Goal: Information Seeking & Learning: Find specific page/section

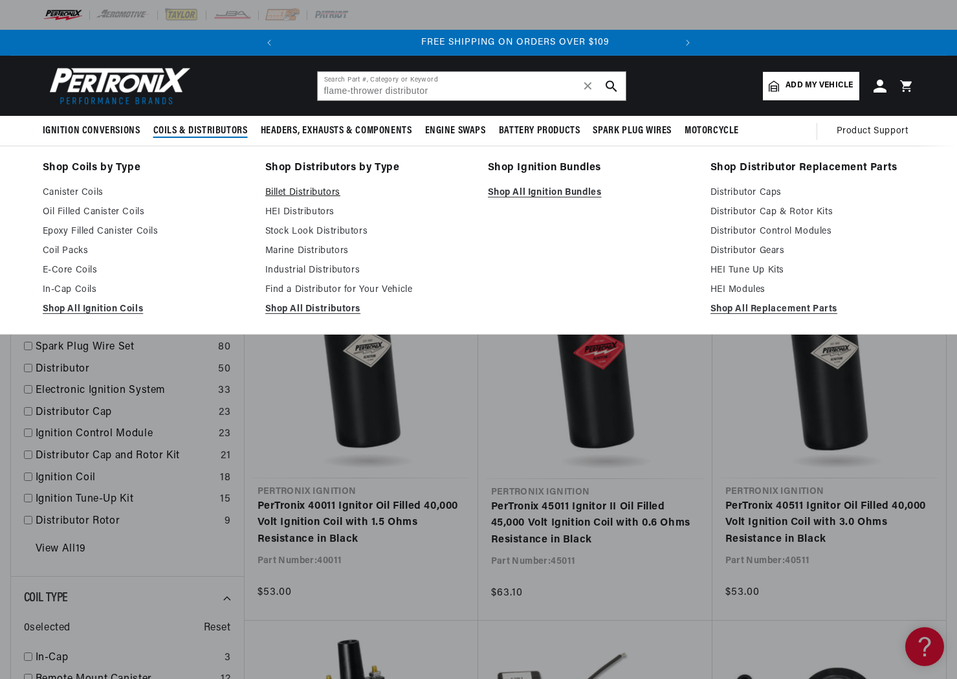
scroll to position [0, 392]
click at [295, 194] on link "Billet Distributors" at bounding box center [367, 193] width 205 height 16
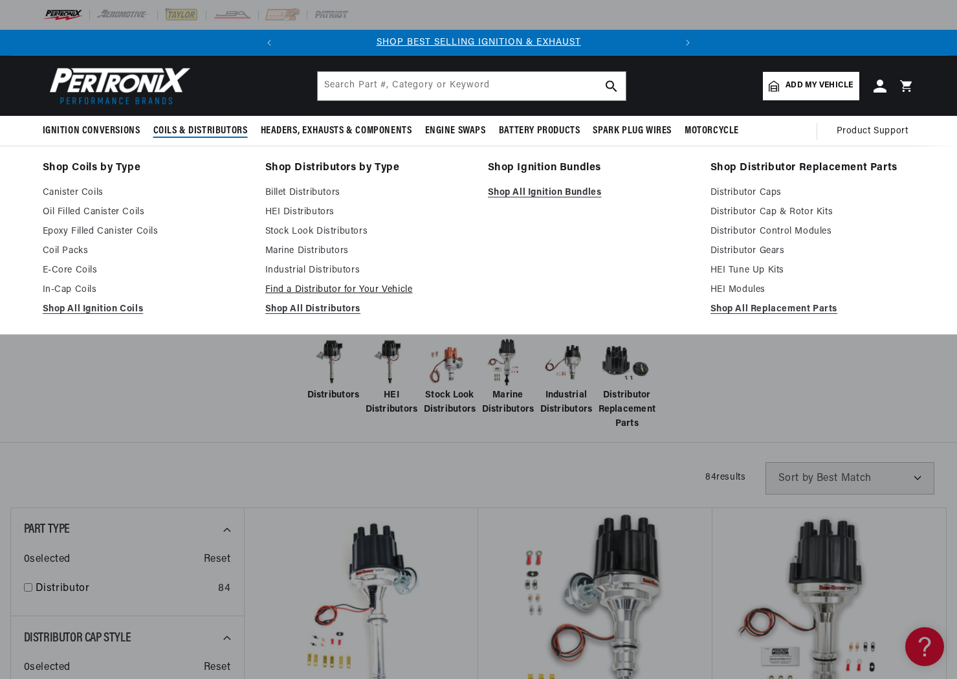
click at [298, 285] on link "Find a Distributor for Your Vehicle" at bounding box center [367, 290] width 205 height 16
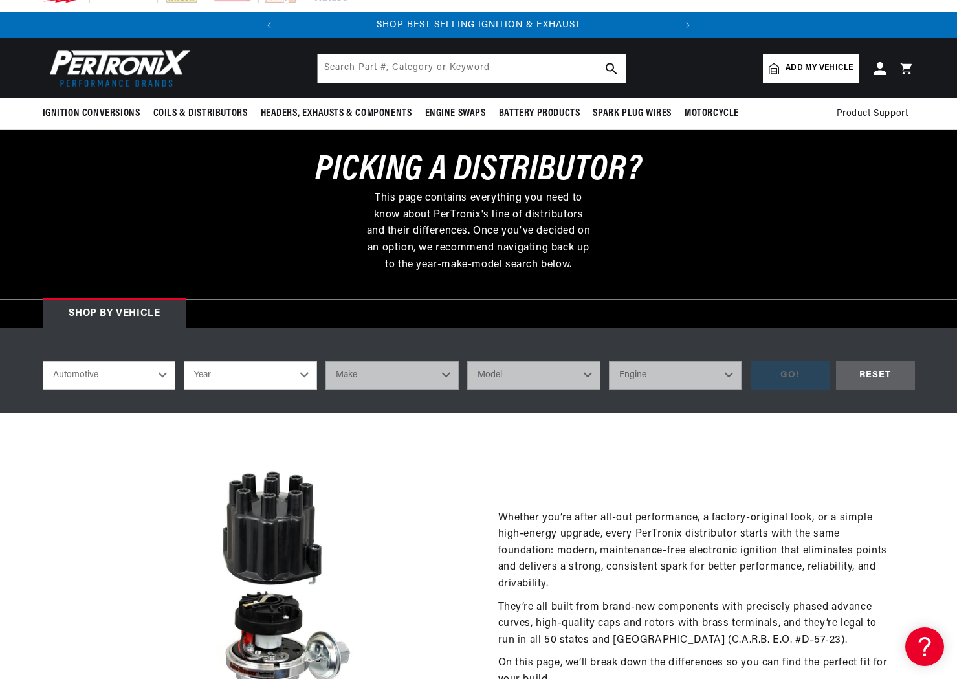
scroll to position [194, 0]
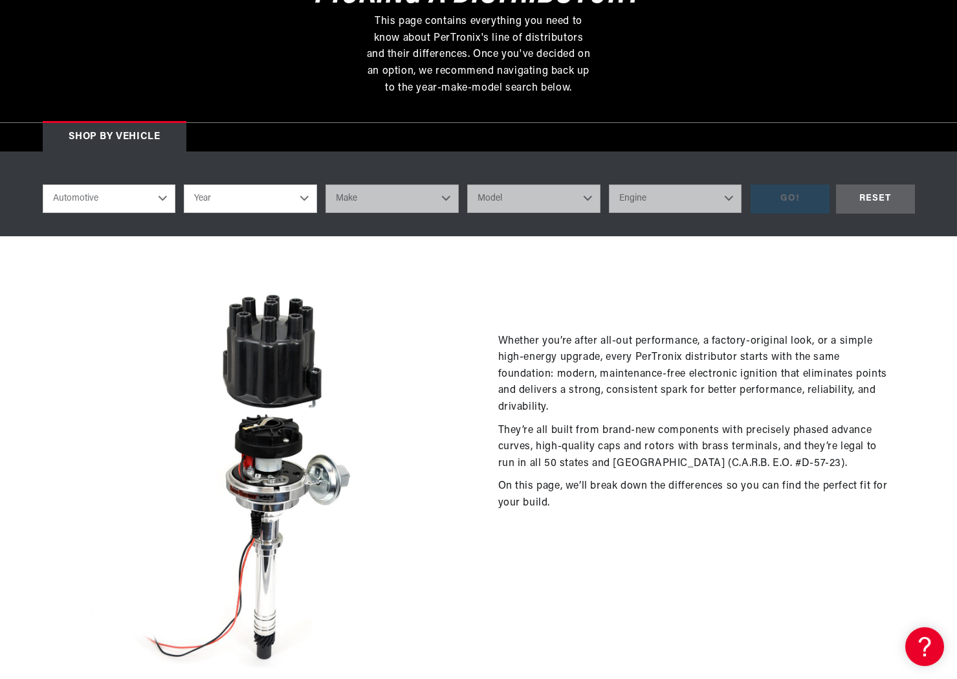
click at [280, 204] on select "Year [DATE] 2025 2024 2023 2022 2021 2020 2019 2018 2017 2016 2015 2014 2013 20…" at bounding box center [250, 198] width 133 height 28
select select "1970"
click at [184, 184] on select "Year [DATE] 2025 2024 2023 2022 2021 2020 2019 2018 2017 2016 2015 2014 2013 20…" at bounding box center [250, 198] width 133 height 28
select select "1970"
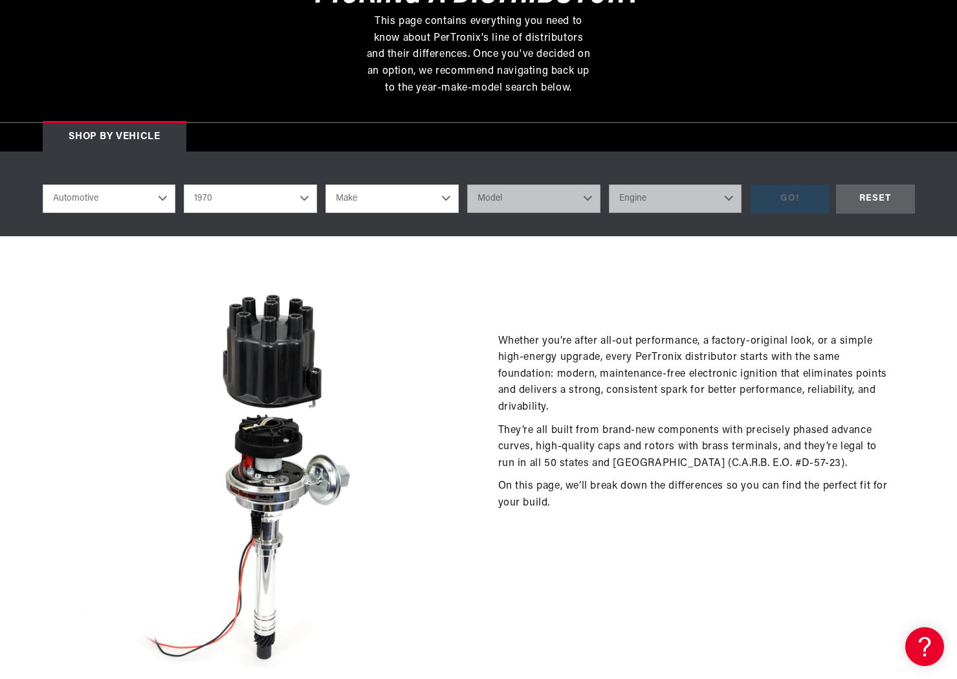
click at [366, 199] on select "Make Alfa Romeo American Motors Aston [PERSON_NAME] Audi [GEOGRAPHIC_DATA] [PER…" at bounding box center [392, 198] width 133 height 28
select select "Ford"
click at [326, 184] on select "Make Alfa Romeo American Motors Aston [PERSON_NAME] Audi [GEOGRAPHIC_DATA] [PER…" at bounding box center [392, 198] width 133 height 28
select select "Ford"
click at [509, 201] on select "Model Bronco Country Sedan Country Squire Custom Custom 500 E-100 Econoline E-2…" at bounding box center [533, 198] width 133 height 28
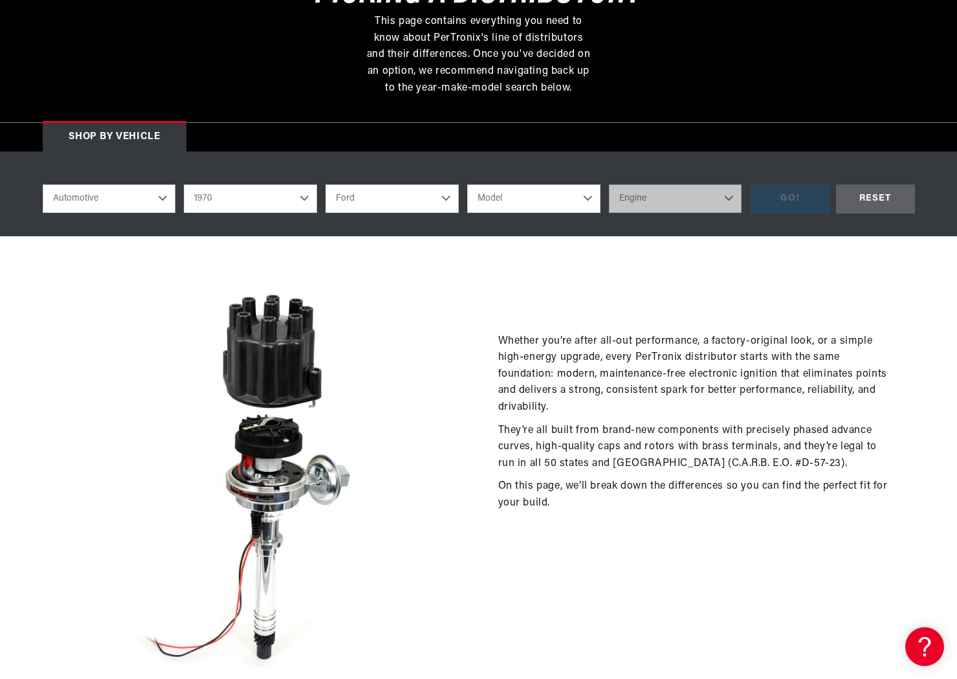
select select "Mustang"
click at [467, 184] on select "Model Bronco Country Sedan Country Squire Custom Custom 500 E-100 Econoline E-2…" at bounding box center [533, 198] width 133 height 28
select select "Mustang"
click at [641, 206] on select "Engine 4.3L 200cid / 3.3L 250cid / 4.1L 289cid / 4.7L 302cid / 5.0L 351cid / 5.…" at bounding box center [675, 198] width 133 height 28
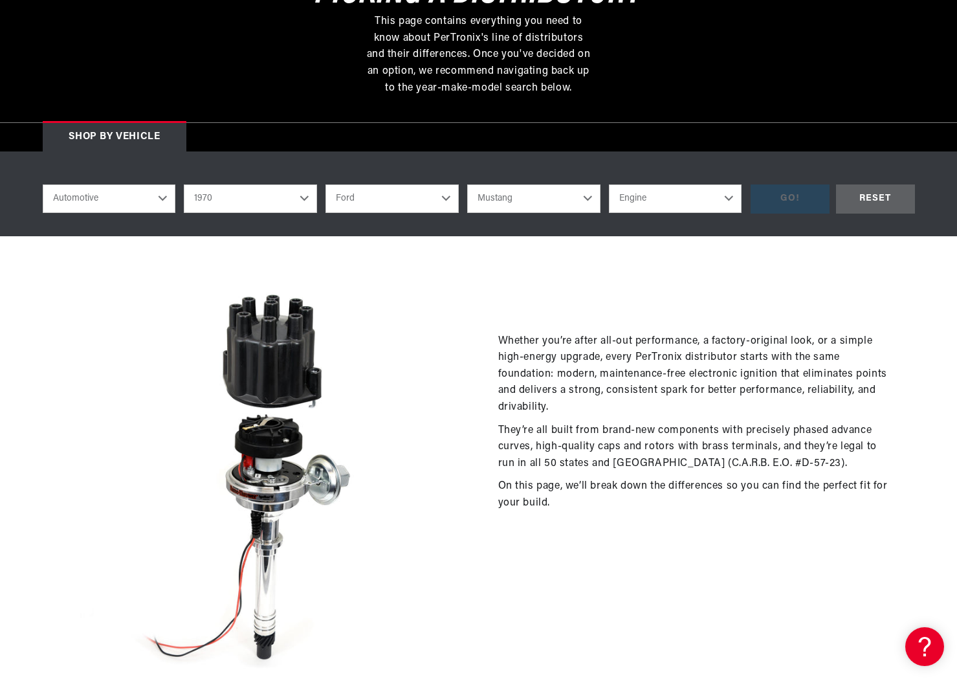
select select "351cid-5.8L"
click at [609, 184] on select "Engine 4.3L 200cid / 3.3L 250cid / 4.1L 289cid / 4.7L 302cid / 5.0L 351cid / 5.…" at bounding box center [675, 198] width 133 height 28
select select "351cid-5.8L"
click at [788, 205] on div "GO!" at bounding box center [790, 198] width 79 height 29
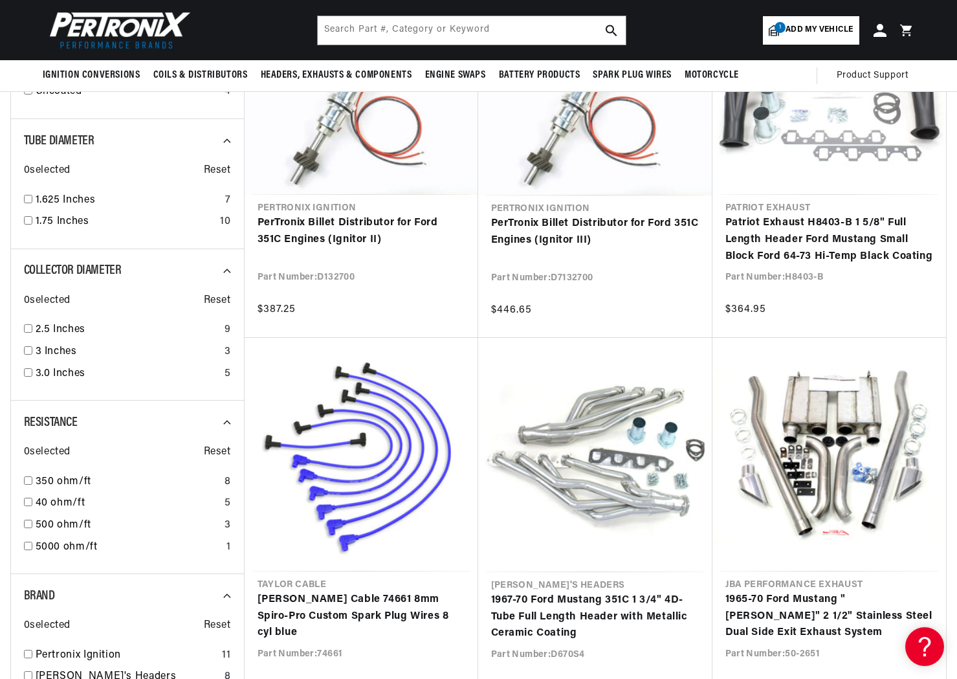
scroll to position [971, 0]
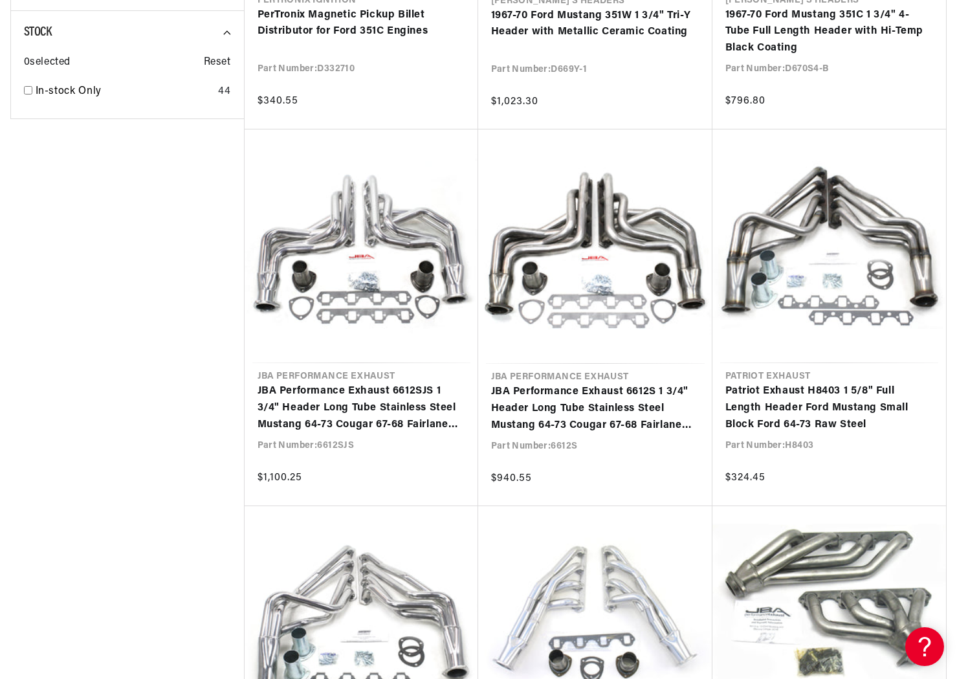
scroll to position [2460, 0]
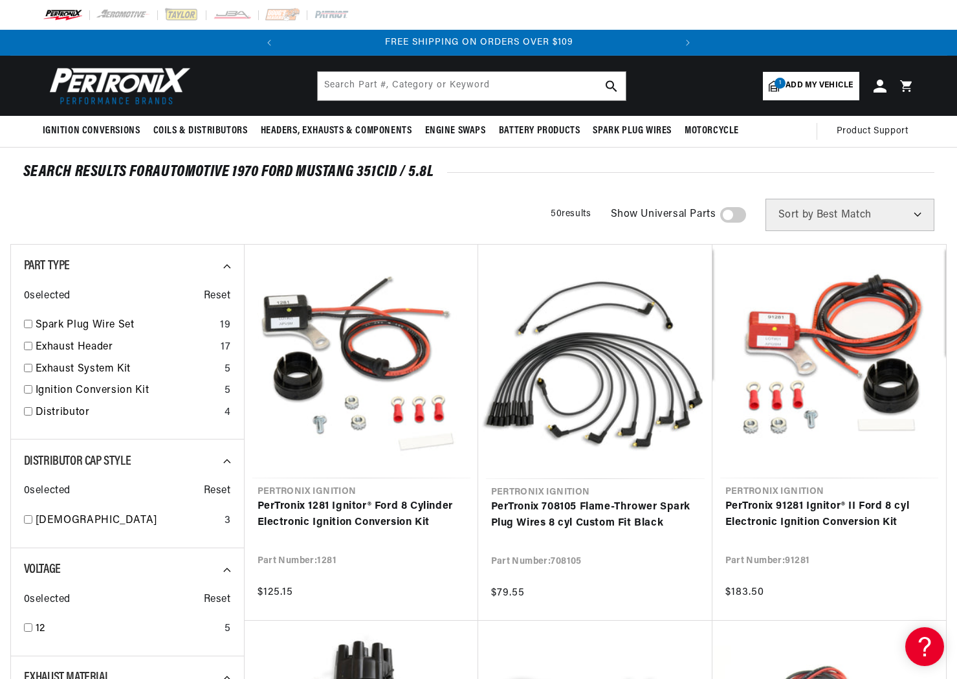
scroll to position [0, 21]
